Goal: Information Seeking & Learning: Learn about a topic

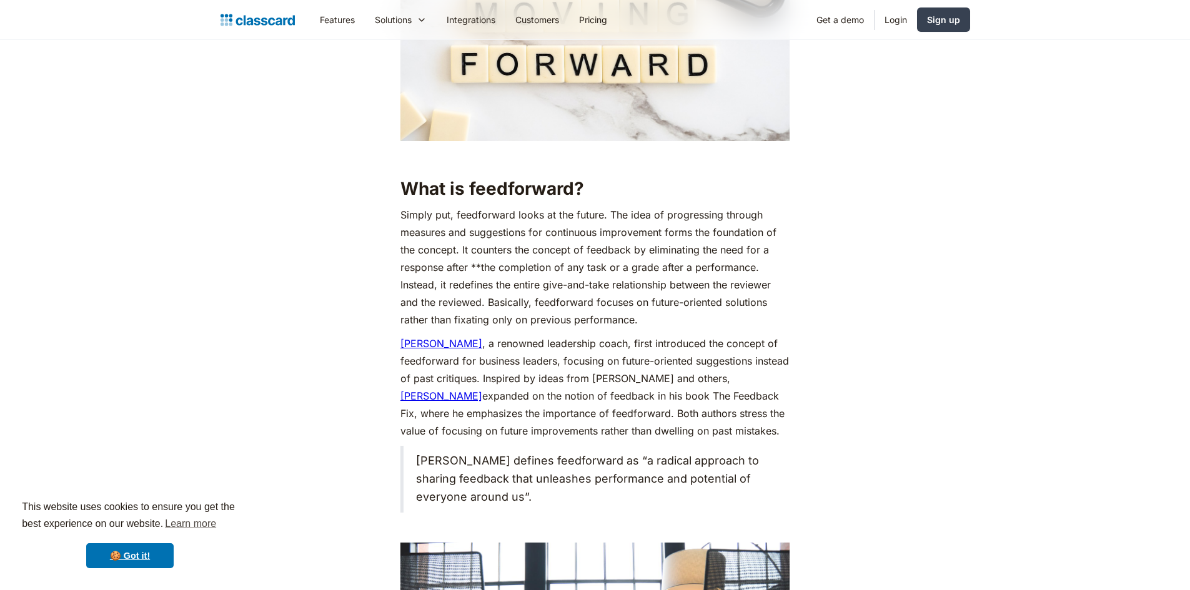
scroll to position [1187, 0]
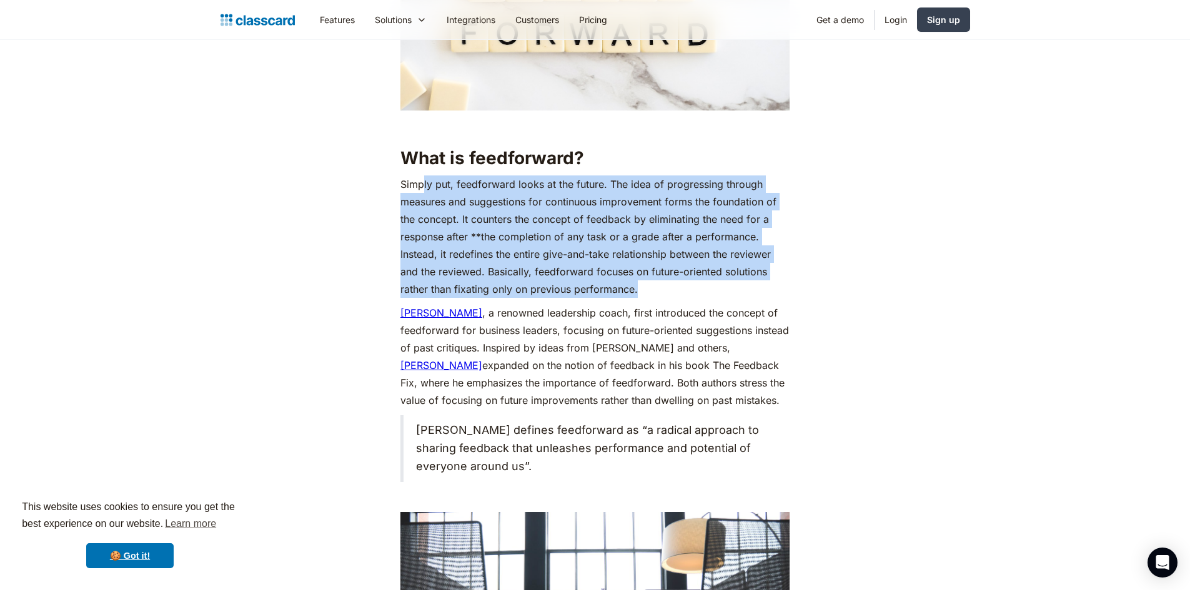
drag, startPoint x: 429, startPoint y: 181, endPoint x: 647, endPoint y: 289, distance: 243.4
click at [647, 289] on p "Simply put, feedforward looks at the future. The idea of progressing through me…" at bounding box center [594, 237] width 389 height 122
click at [506, 209] on p "Simply put, feedforward looks at the future. The idea of progressing through me…" at bounding box center [594, 237] width 389 height 122
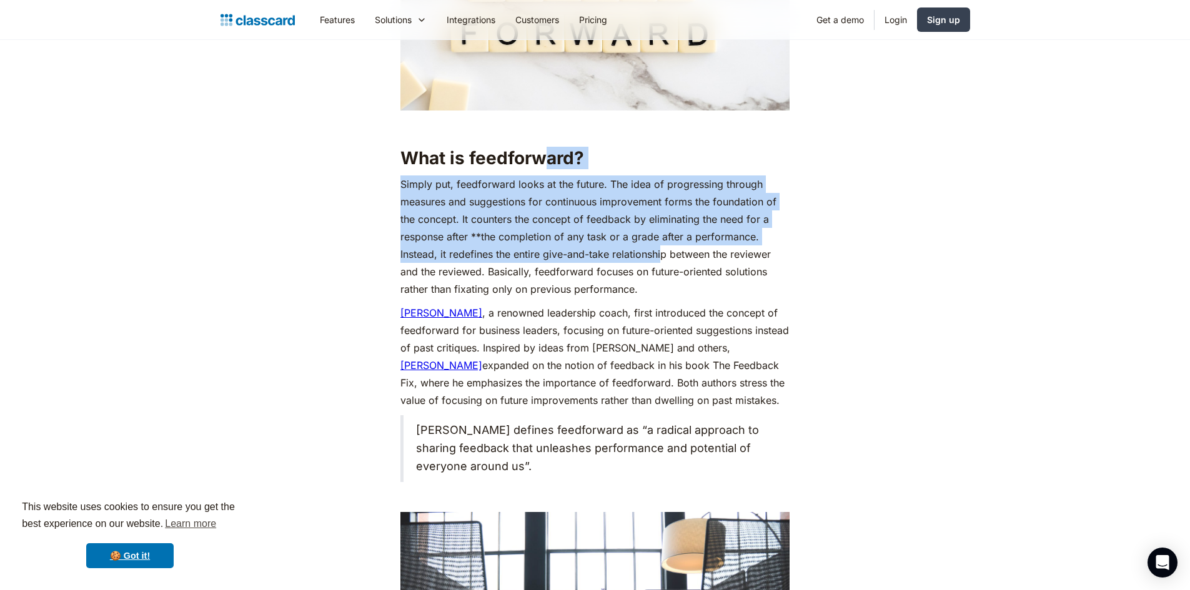
drag, startPoint x: 545, startPoint y: 167, endPoint x: 662, endPoint y: 249, distance: 142.3
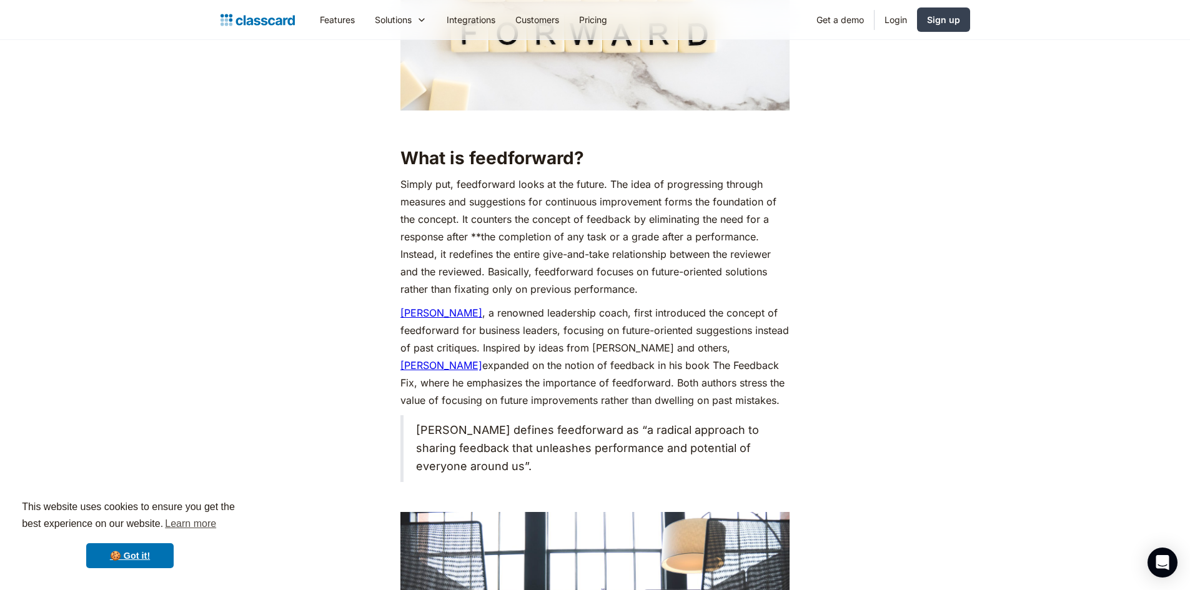
click at [631, 288] on p "Simply put, feedforward looks at the future. The idea of progressing through me…" at bounding box center [594, 237] width 389 height 122
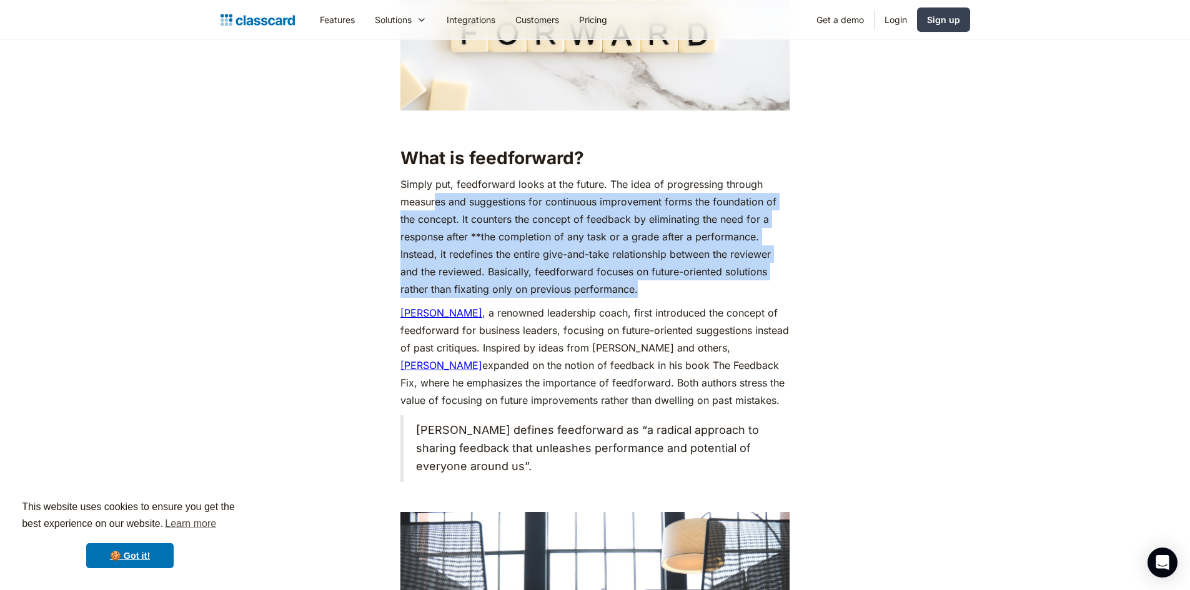
drag, startPoint x: 437, startPoint y: 207, endPoint x: 666, endPoint y: 282, distance: 240.6
click at [666, 282] on p "Simply put, feedforward looks at the future. The idea of progressing through me…" at bounding box center [594, 237] width 389 height 122
click at [533, 256] on p "Simply put, feedforward looks at the future. The idea of progressing through me…" at bounding box center [594, 237] width 389 height 122
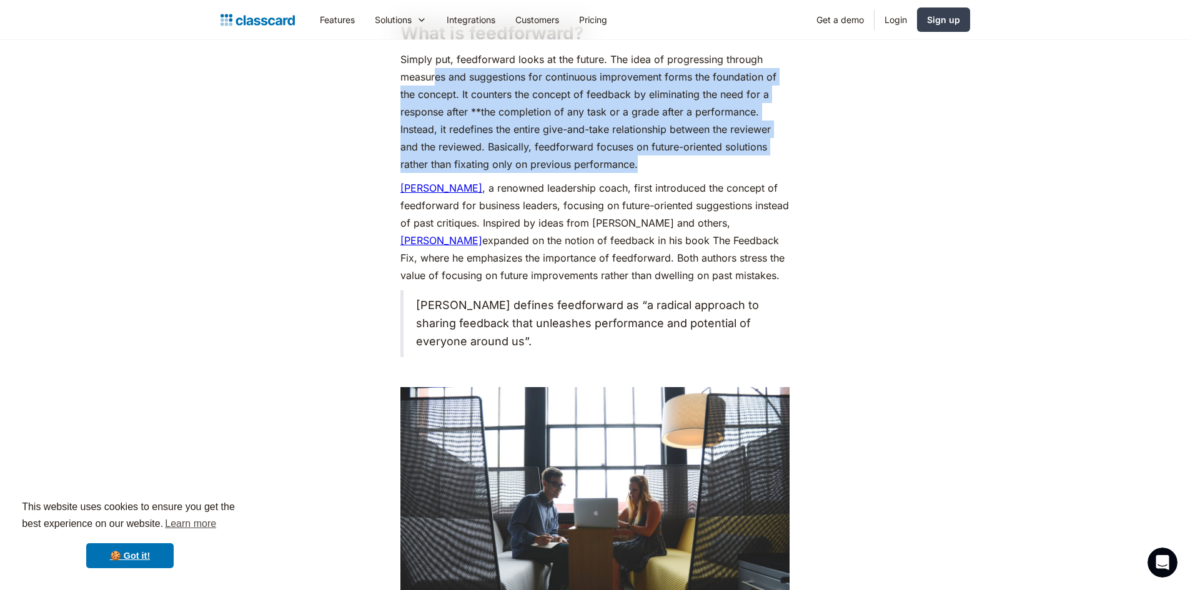
scroll to position [0, 0]
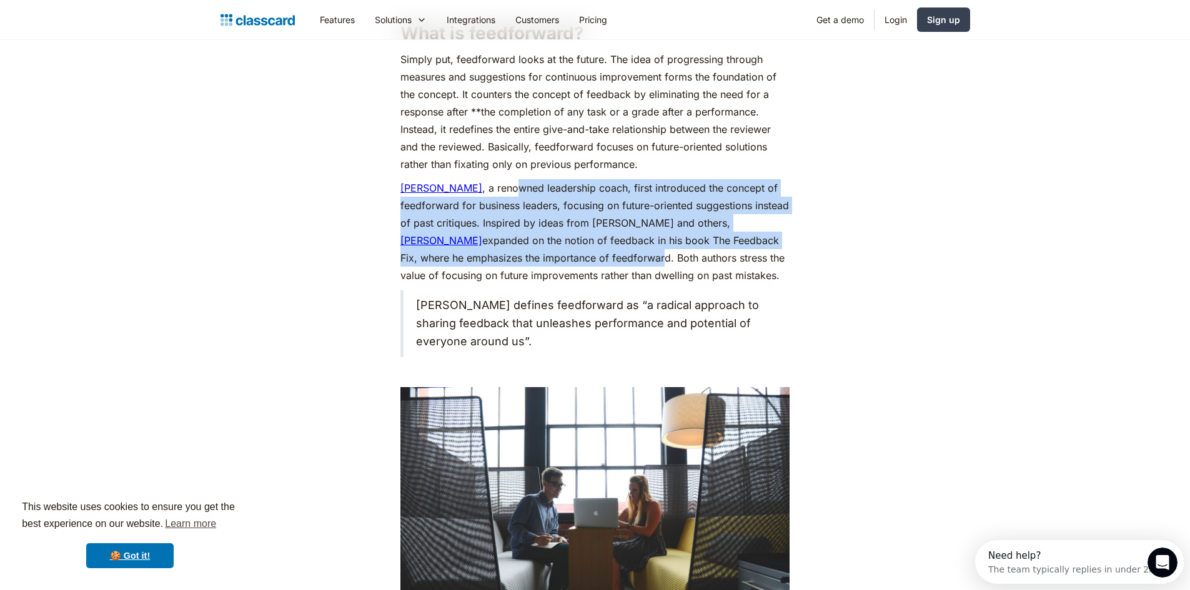
drag, startPoint x: 529, startPoint y: 184, endPoint x: 594, endPoint y: 250, distance: 92.3
click at [594, 250] on p "[PERSON_NAME] , a renowned leadership coach, first introduced the concept of fe…" at bounding box center [594, 231] width 389 height 105
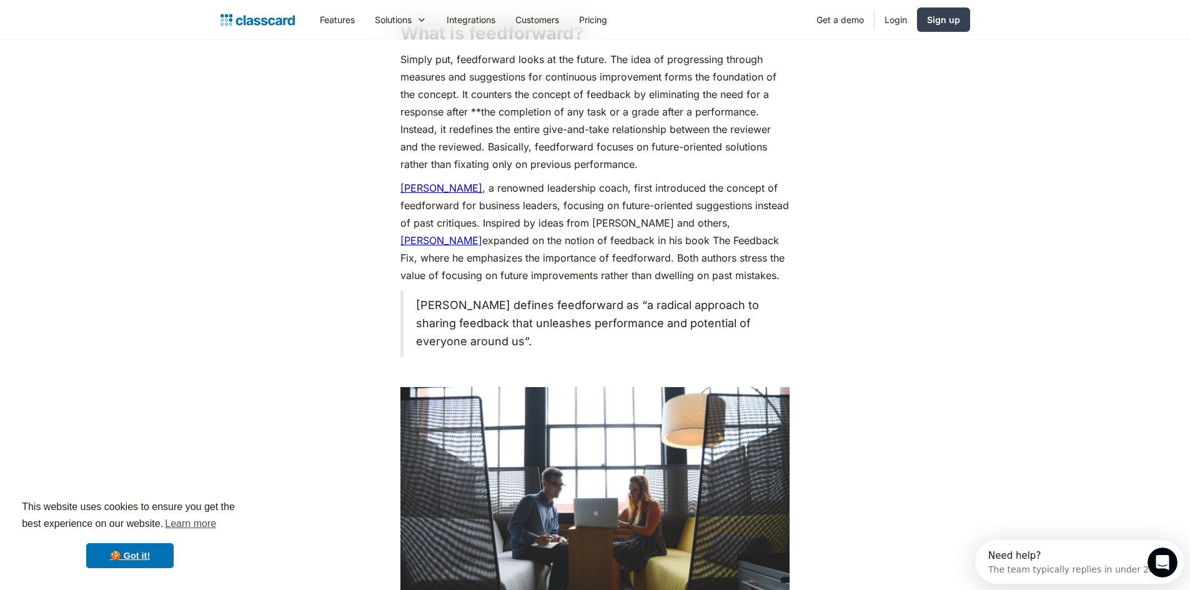
click at [646, 269] on p "[PERSON_NAME] , a renowned leadership coach, first introduced the concept of fe…" at bounding box center [594, 231] width 389 height 105
drag, startPoint x: 586, startPoint y: 253, endPoint x: 755, endPoint y: 276, distance: 170.3
click at [755, 276] on p "[PERSON_NAME] , a renowned leadership coach, first introduced the concept of fe…" at bounding box center [594, 231] width 389 height 105
click at [651, 270] on p "[PERSON_NAME] , a renowned leadership coach, first introduced the concept of fe…" at bounding box center [594, 231] width 389 height 105
drag, startPoint x: 572, startPoint y: 259, endPoint x: 770, endPoint y: 282, distance: 198.7
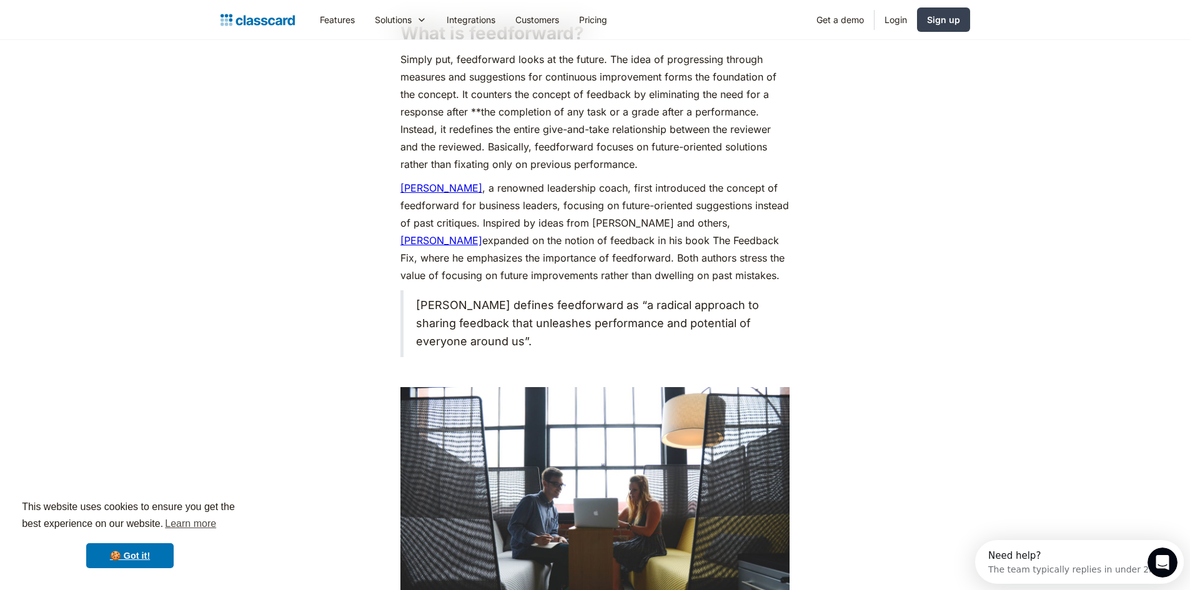
click at [770, 282] on p "[PERSON_NAME] , a renowned leadership coach, first introduced the concept of fe…" at bounding box center [594, 231] width 389 height 105
click at [652, 271] on p "[PERSON_NAME] , a renowned leadership coach, first introduced the concept of fe…" at bounding box center [594, 231] width 389 height 105
drag, startPoint x: 437, startPoint y: 268, endPoint x: 742, endPoint y: 278, distance: 305.0
click at [742, 278] on p "[PERSON_NAME] , a renowned leadership coach, first introduced the concept of fe…" at bounding box center [594, 231] width 389 height 105
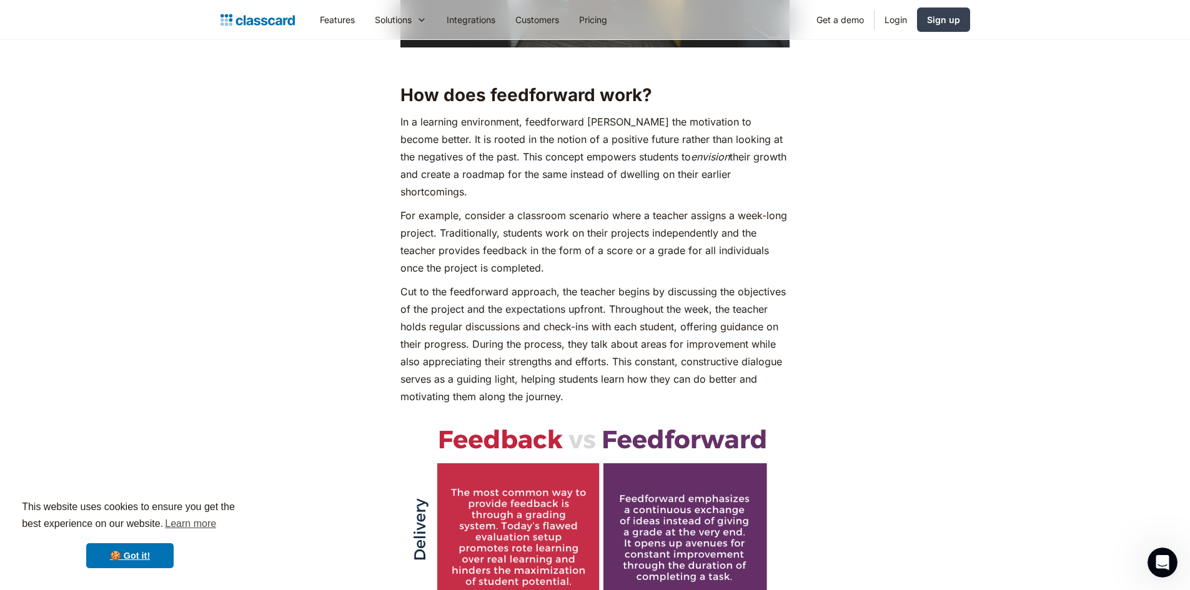
scroll to position [1937, 0]
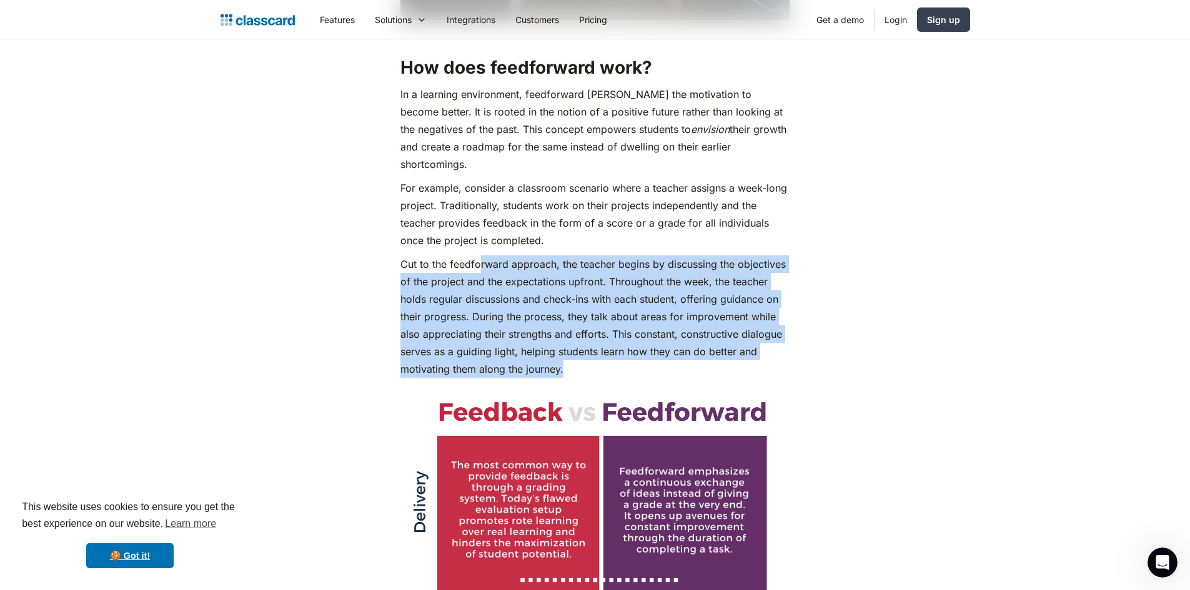
drag, startPoint x: 482, startPoint y: 254, endPoint x: 651, endPoint y: 348, distance: 193.8
click at [651, 348] on p "Cut to the feedforward approach, the teacher begins by discussing the objective…" at bounding box center [594, 317] width 389 height 122
click at [582, 314] on p "Cut to the feedforward approach, the teacher begins by discussing the objective…" at bounding box center [594, 317] width 389 height 122
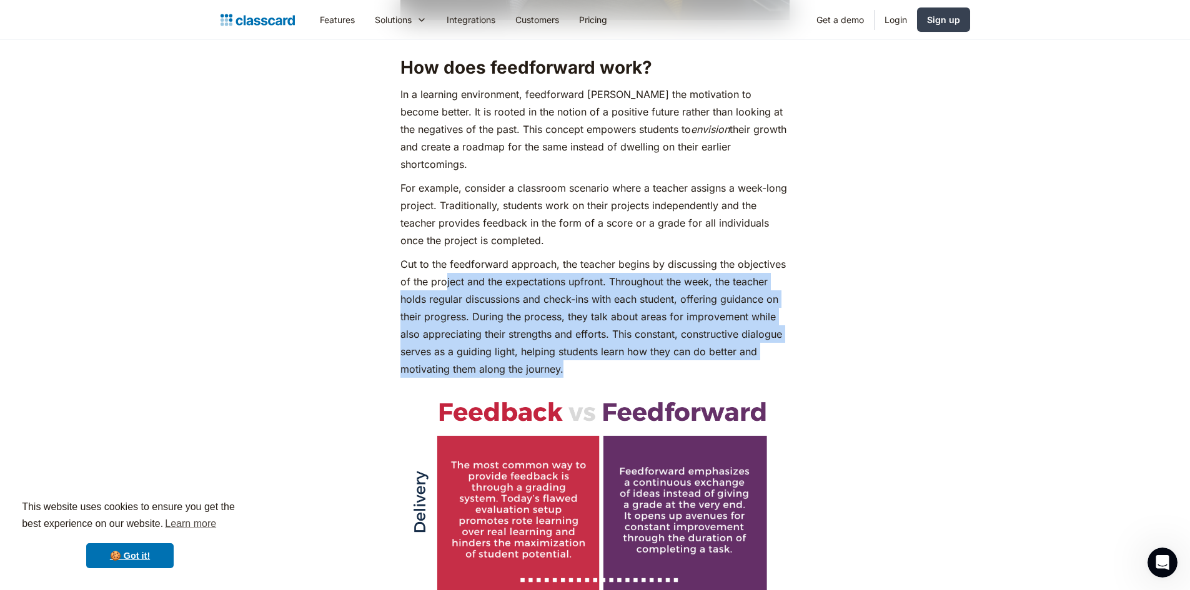
drag, startPoint x: 445, startPoint y: 263, endPoint x: 598, endPoint y: 350, distance: 176.0
click at [598, 350] on p "Cut to the feedforward approach, the teacher begins by discussing the objective…" at bounding box center [594, 317] width 389 height 122
click at [574, 335] on p "Cut to the feedforward approach, the teacher begins by discussing the objective…" at bounding box center [594, 317] width 389 height 122
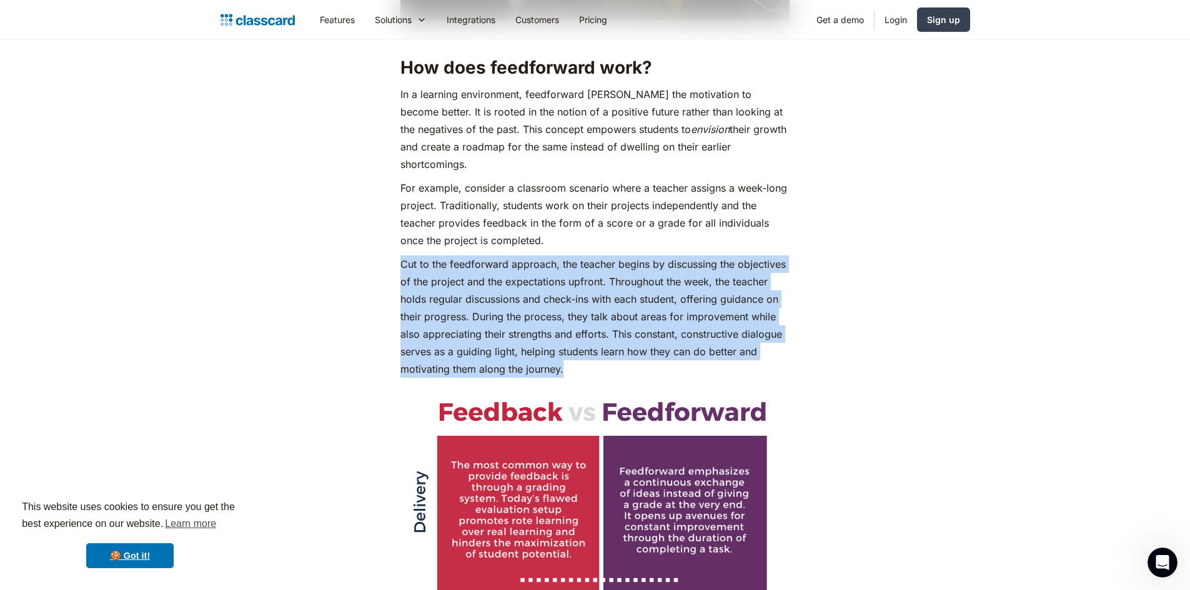
drag, startPoint x: 578, startPoint y: 343, endPoint x: 393, endPoint y: 250, distance: 207.0
drag, startPoint x: 516, startPoint y: 288, endPoint x: 524, endPoint y: 288, distance: 8.1
click at [517, 288] on p "Cut to the feedforward approach, the teacher begins by discussing the objective…" at bounding box center [594, 317] width 389 height 122
click at [514, 275] on p "Cut to the feedforward approach, the teacher begins by discussing the objective…" at bounding box center [594, 317] width 389 height 122
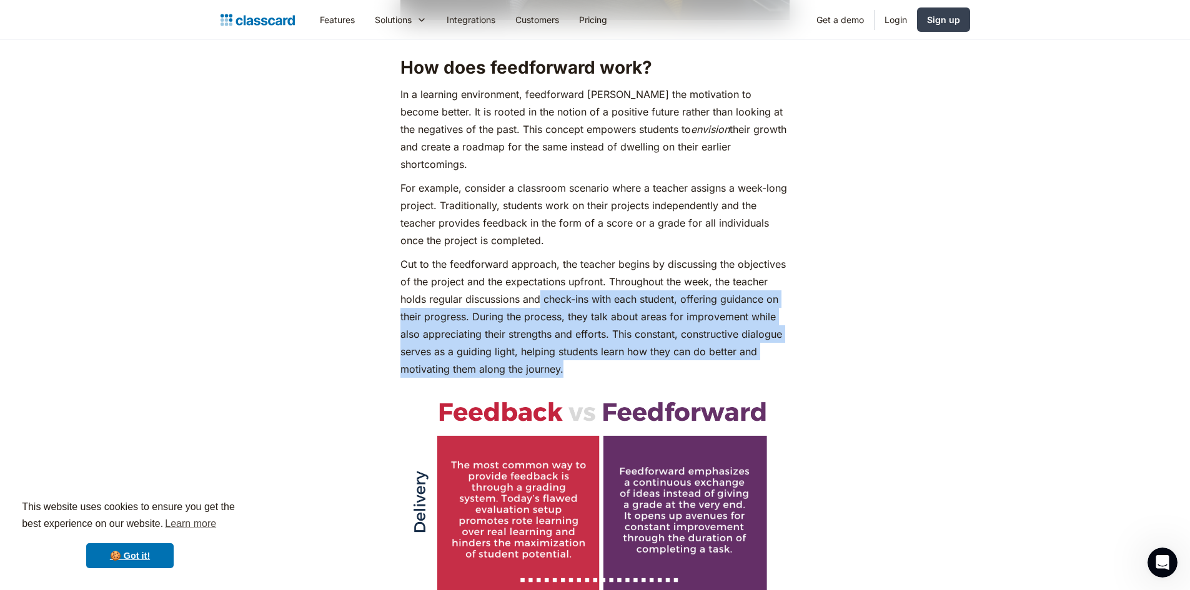
drag, startPoint x: 539, startPoint y: 287, endPoint x: 629, endPoint y: 345, distance: 107.3
click at [629, 345] on p "Cut to the feedforward approach, the teacher begins by discussing the objective…" at bounding box center [594, 317] width 389 height 122
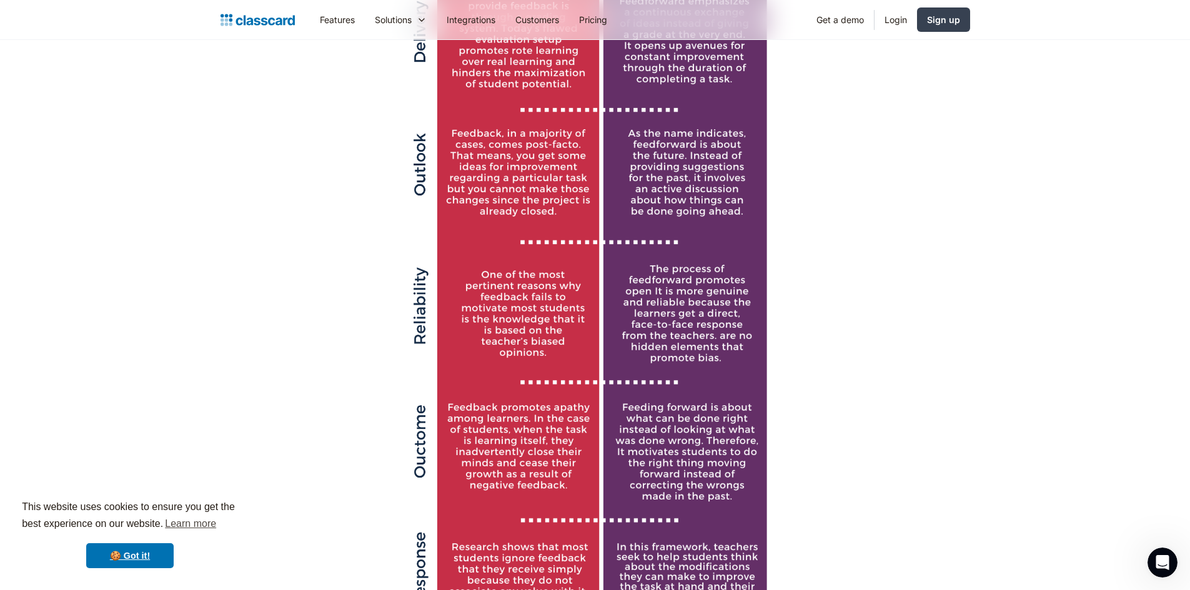
scroll to position [2437, 0]
